Goal: Task Accomplishment & Management: Manage account settings

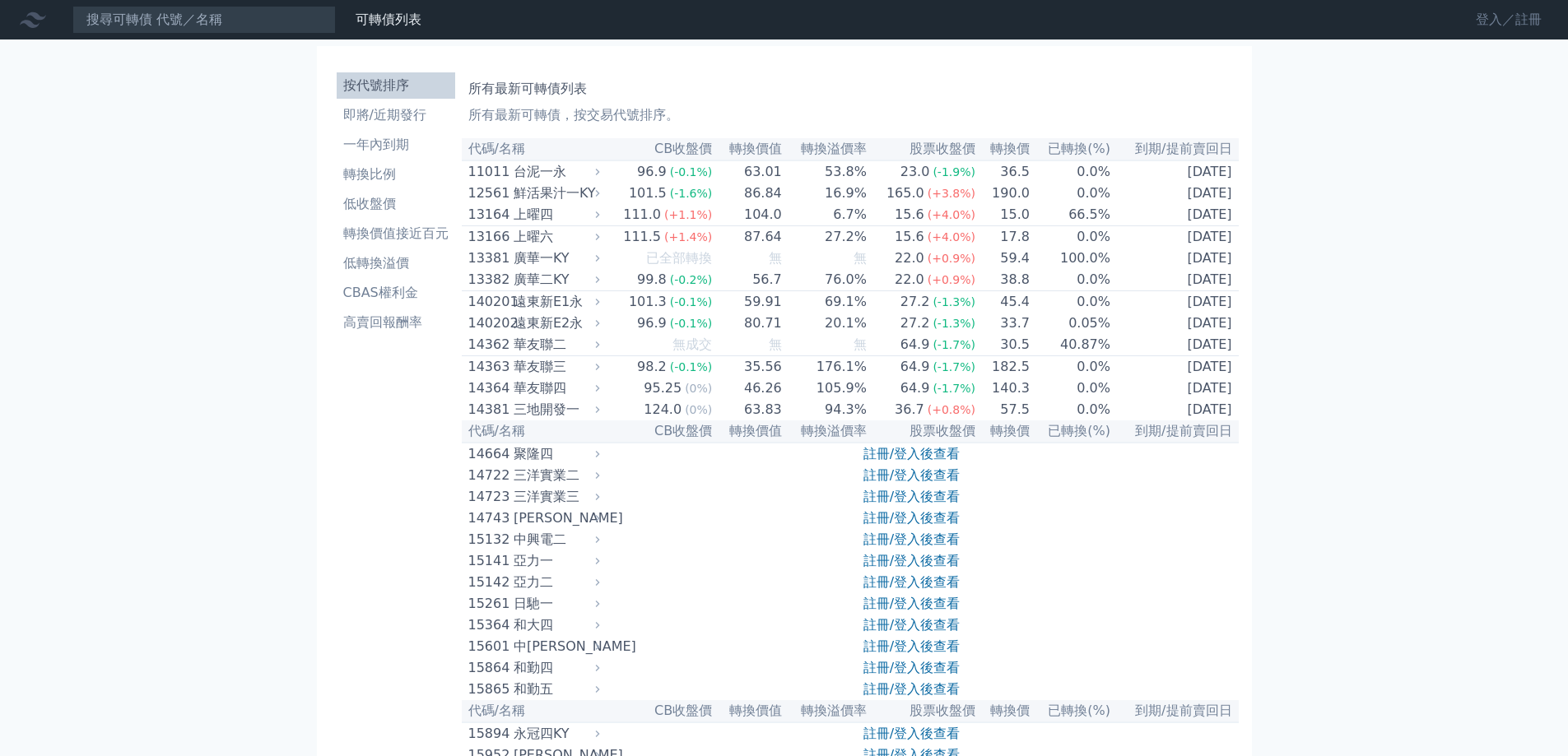
click at [1500, 13] on link "登入／註冊" at bounding box center [1508, 20] width 92 height 27
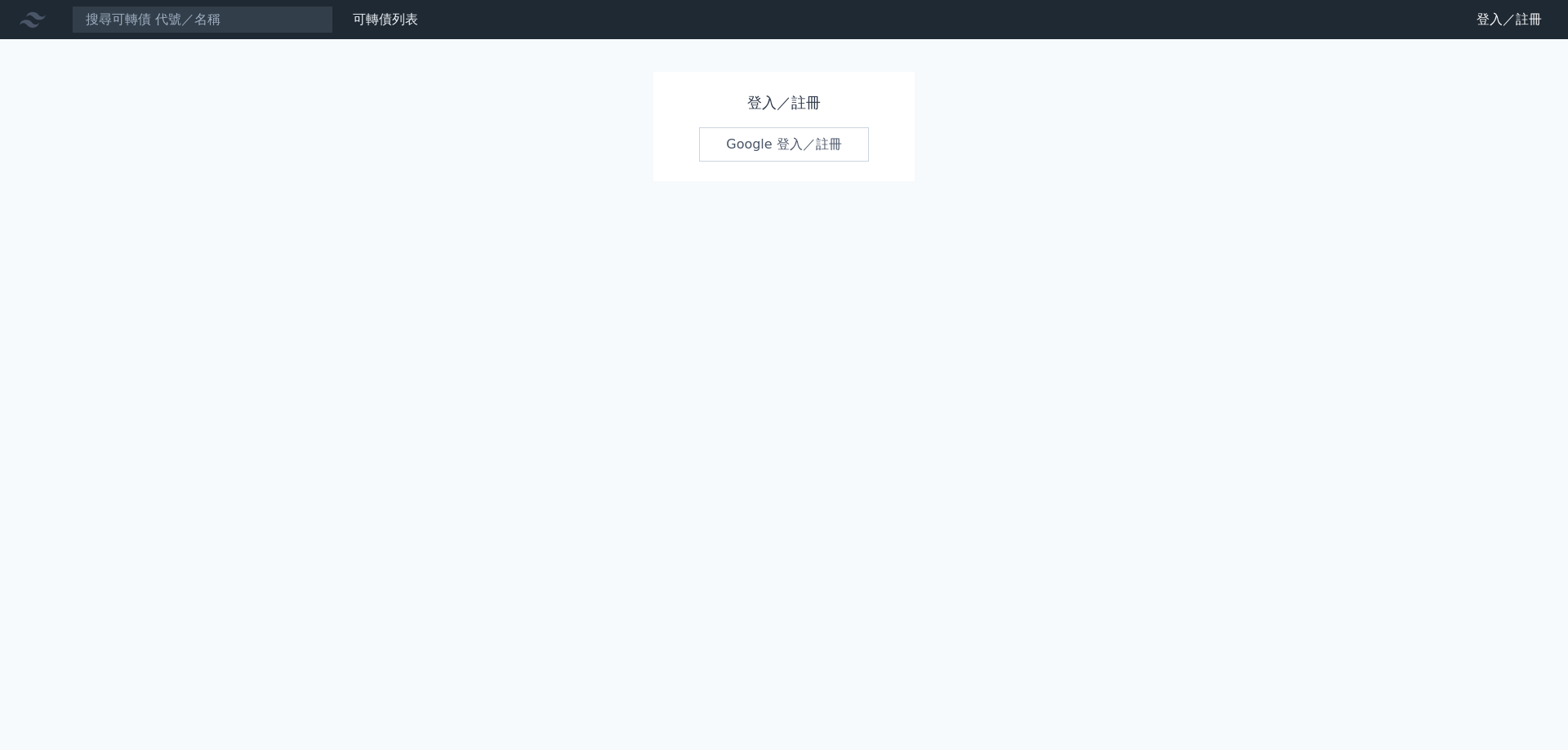
click at [854, 152] on link "Google 登入／註冊" at bounding box center [784, 145] width 170 height 34
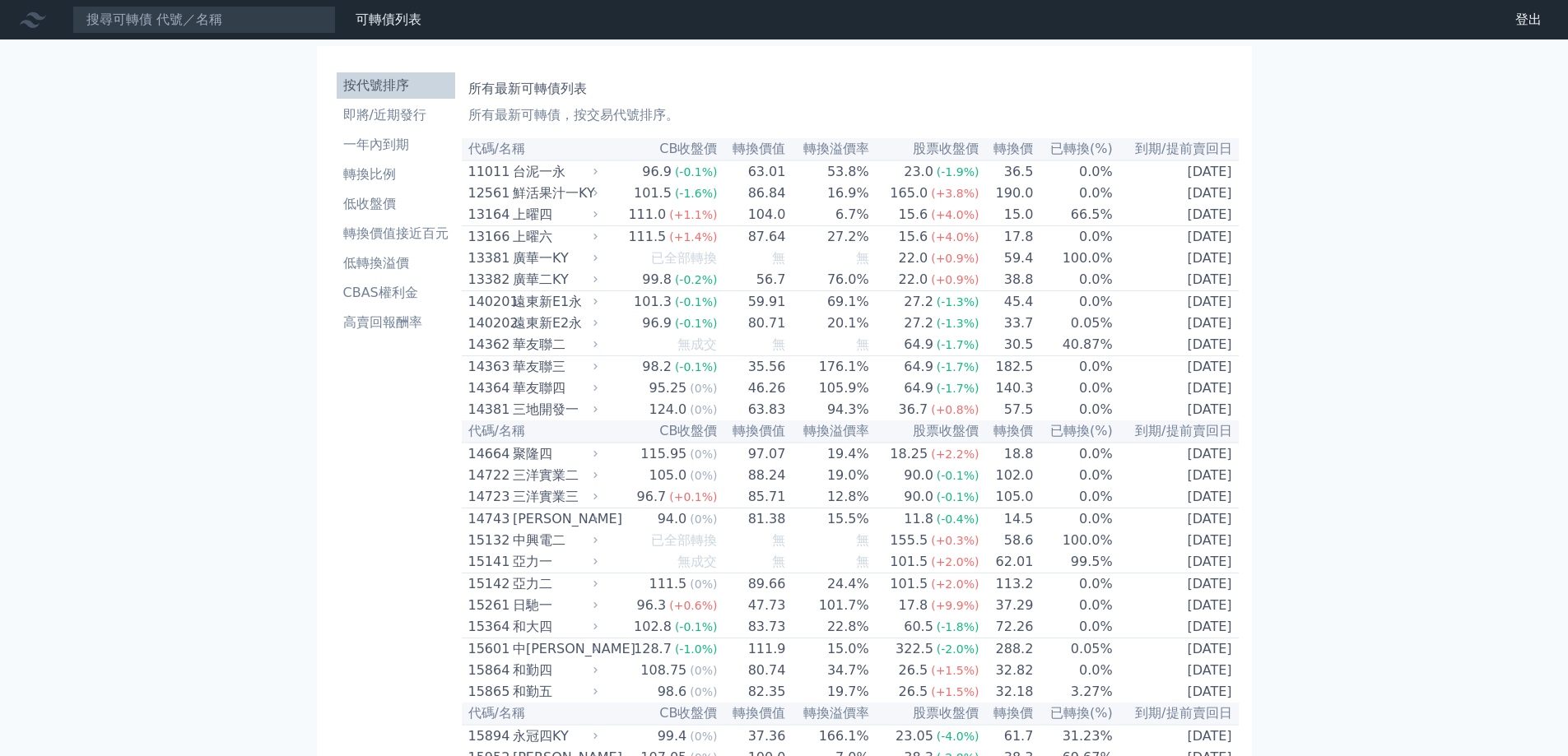
scroll to position [4235, 0]
